Goal: Ask a question

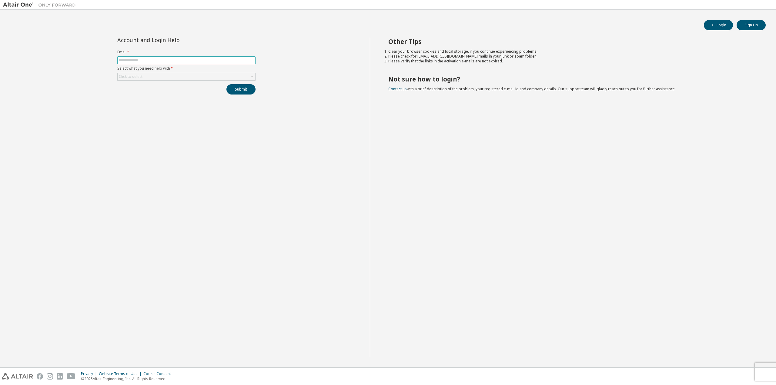
click at [221, 60] on input "text" at bounding box center [186, 60] width 135 height 5
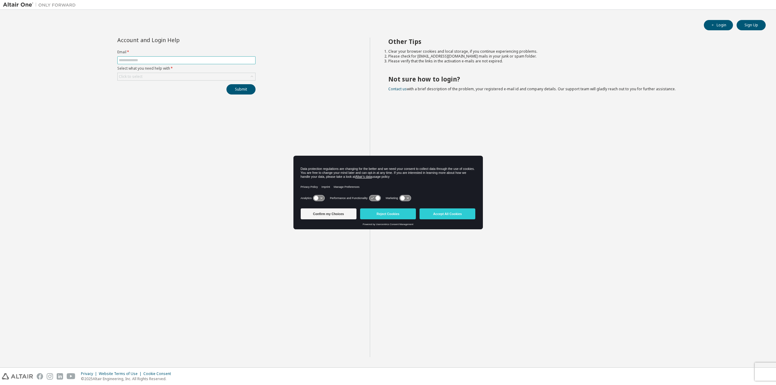
click at [221, 60] on input "text" at bounding box center [186, 60] width 135 height 5
drag, startPoint x: 396, startPoint y: 216, endPoint x: 358, endPoint y: 206, distance: 39.1
click at [396, 216] on button "Reject Cookies" at bounding box center [388, 214] width 56 height 11
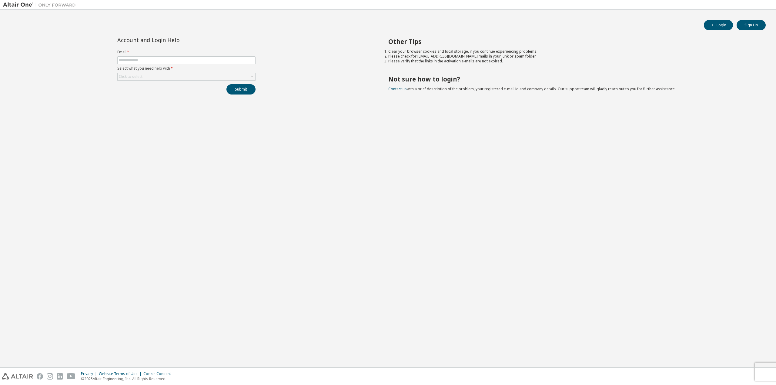
drag, startPoint x: 238, startPoint y: 159, endPoint x: 148, endPoint y: 65, distance: 130.8
click at [236, 159] on div "Account and Login Help Email * Select what you need help with * Click to select…" at bounding box center [186, 198] width 367 height 320
click at [144, 62] on input "text" at bounding box center [186, 60] width 135 height 5
type input "**********"
drag, startPoint x: 161, startPoint y: 94, endPoint x: 163, endPoint y: 90, distance: 4.5
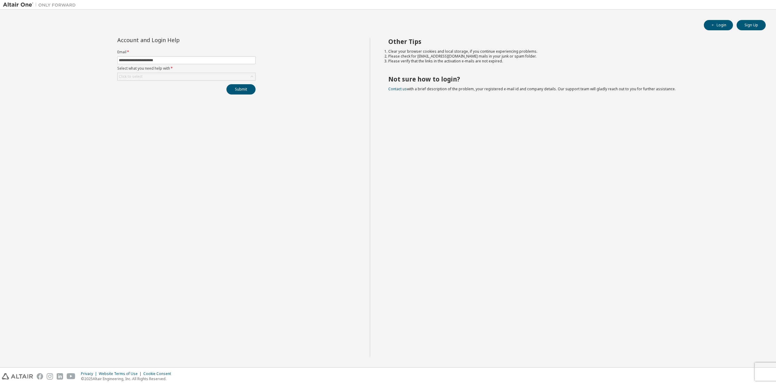
click at [161, 93] on div "Submit" at bounding box center [186, 89] width 138 height 10
click at [162, 77] on div "Click to select" at bounding box center [187, 76] width 138 height 7
click at [158, 116] on li "I don't know but can't login" at bounding box center [186, 116] width 136 height 8
click at [158, 116] on div "**********" at bounding box center [186, 198] width 367 height 320
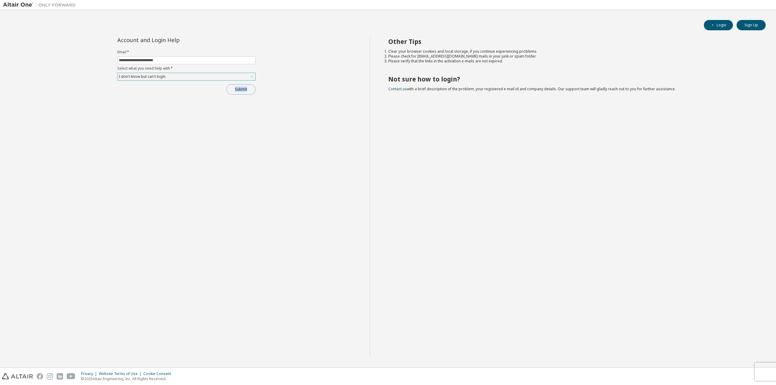
click at [238, 91] on button "Submit" at bounding box center [240, 89] width 29 height 10
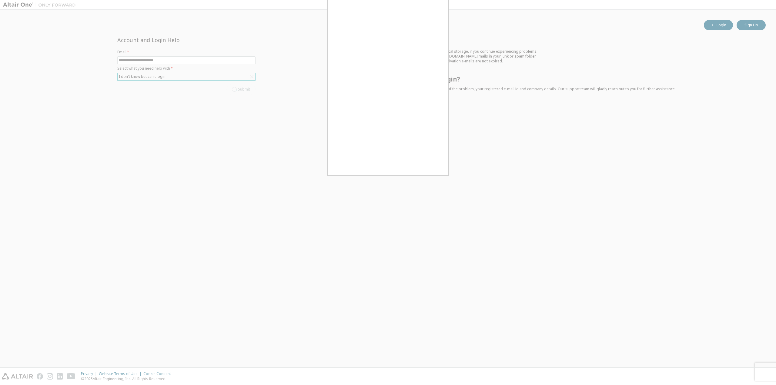
click at [439, 168] on div "Other Tips Clear your browser cookies and local storage, if you continue experi…" at bounding box center [571, 198] width 403 height 320
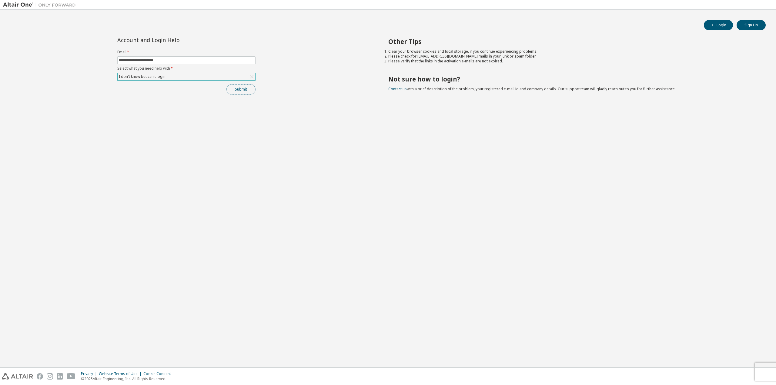
click at [253, 92] on button "Submit" at bounding box center [240, 89] width 29 height 10
click at [235, 89] on button "Submit" at bounding box center [240, 89] width 29 height 10
click at [747, 21] on button "Sign Up" at bounding box center [751, 25] width 29 height 10
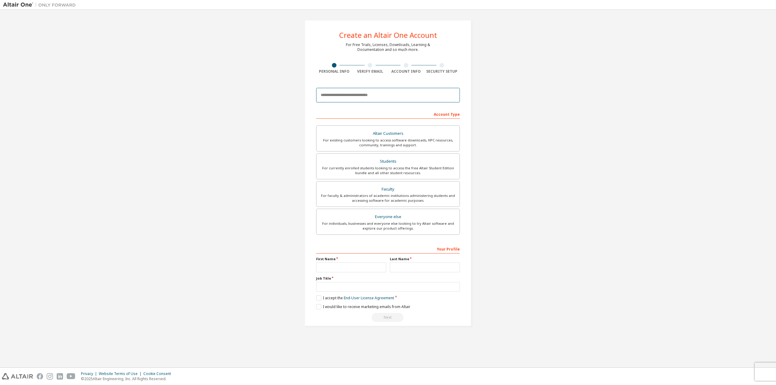
click at [381, 99] on input "email" at bounding box center [388, 95] width 144 height 15
type input "**********"
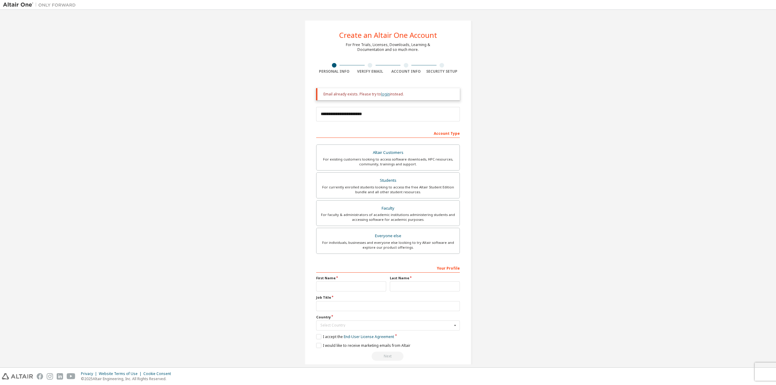
click at [382, 93] on link "login" at bounding box center [385, 94] width 9 height 5
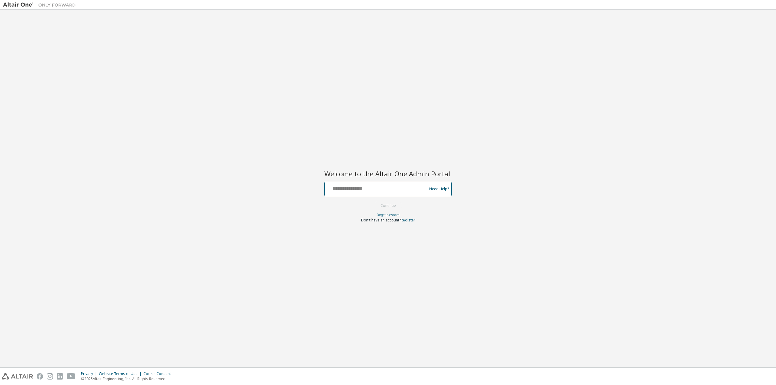
click at [380, 183] on input "text" at bounding box center [376, 187] width 99 height 9
type input "**********"
click at [447, 221] on div "Don't have an account? Register" at bounding box center [387, 220] width 127 height 5
click at [391, 206] on button "Continue" at bounding box center [388, 205] width 28 height 9
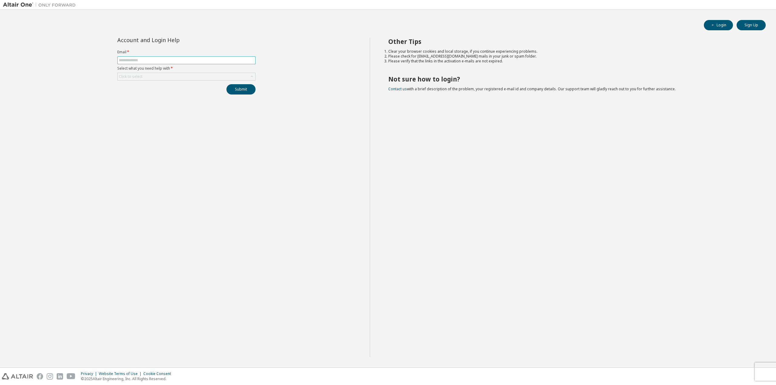
click at [155, 62] on input "text" at bounding box center [186, 60] width 135 height 5
type input "**********"
click at [155, 78] on div "Click to select" at bounding box center [187, 76] width 138 height 7
click at [183, 114] on li "My account is locked" at bounding box center [186, 117] width 136 height 8
click at [232, 93] on button "Submit" at bounding box center [240, 89] width 29 height 10
